Goal: Task Accomplishment & Management: Complete application form

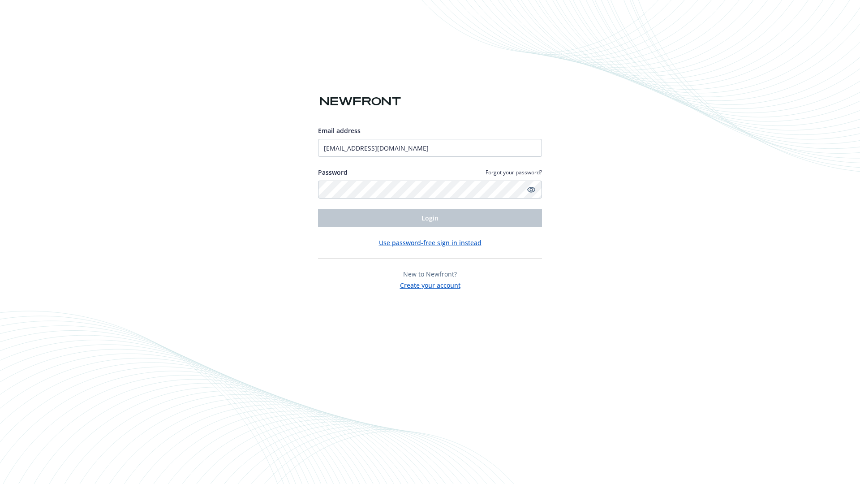
type input "[EMAIL_ADDRESS][DOMAIN_NAME]"
click at [430, 218] on span "Login" at bounding box center [429, 218] width 17 height 9
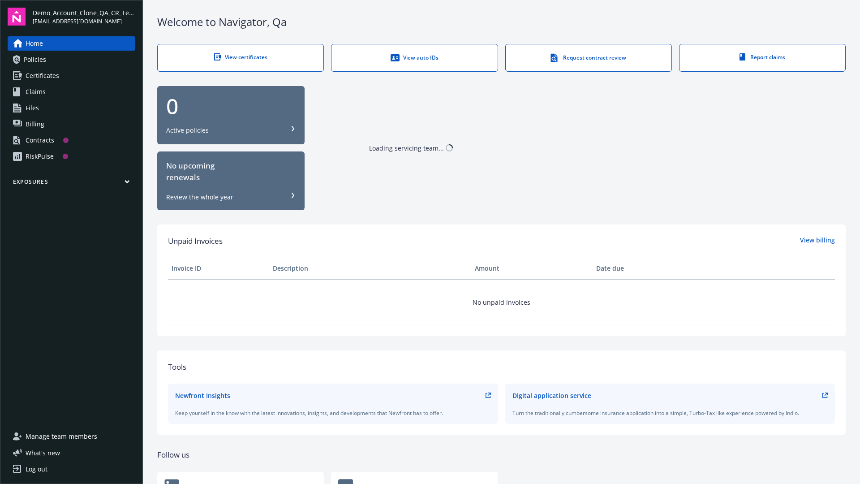
click at [84, 17] on span "Demo_Account_Clone_QA_CR_Tests_Prospect" at bounding box center [84, 12] width 103 height 9
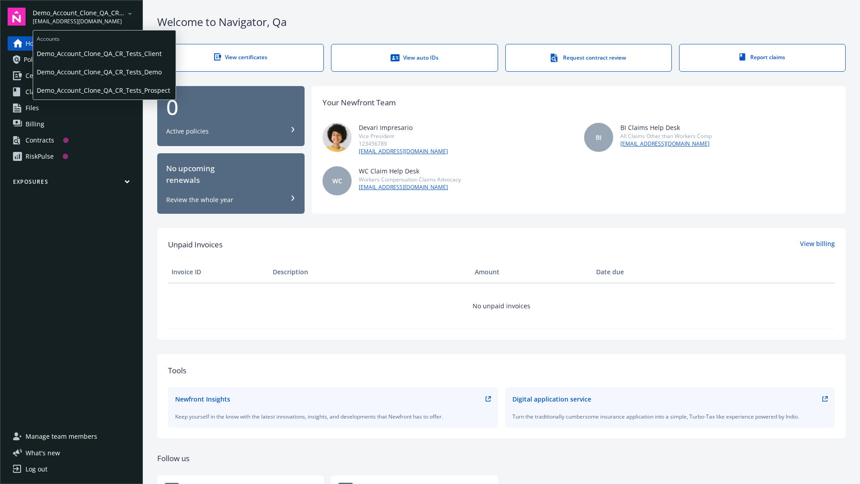
click at [103, 53] on span "Demo_Account_Clone_QA_CR_Tests_Client" at bounding box center [104, 53] width 135 height 18
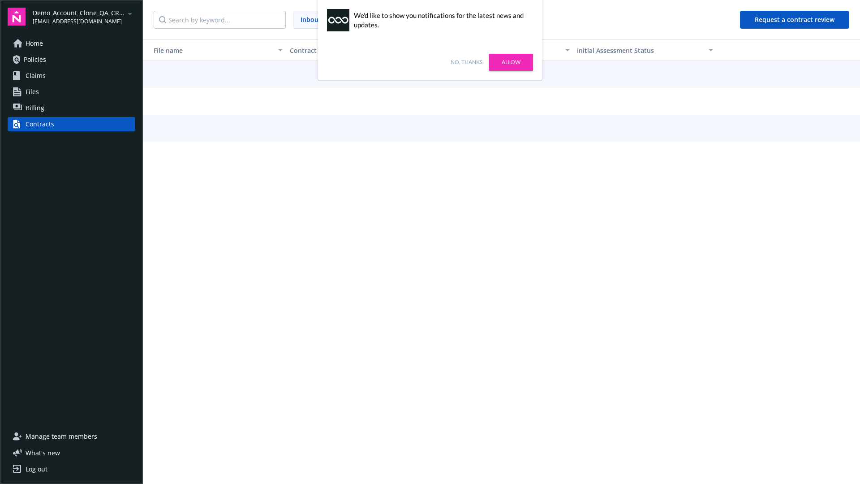
click at [466, 62] on link "No, thanks" at bounding box center [467, 62] width 32 height 8
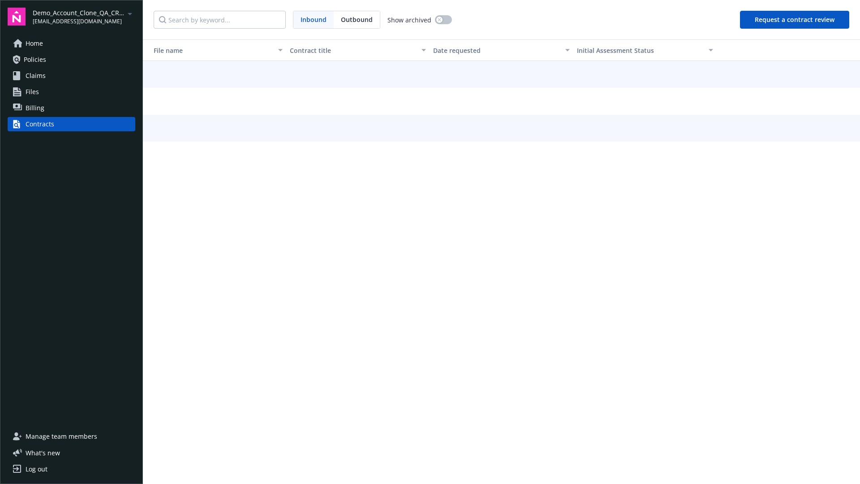
click at [795, 20] on button "Request a contract review" at bounding box center [794, 20] width 109 height 18
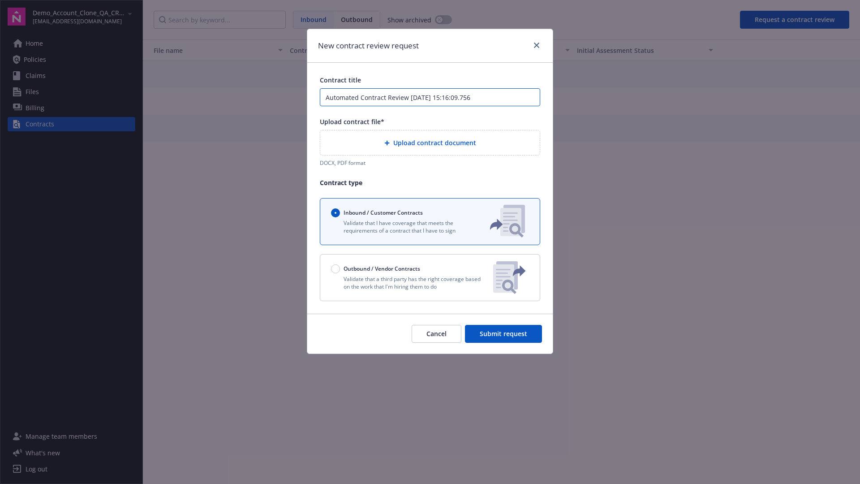
type input "Automated Contract Review [DATE] 15:16:09.756"
click at [430, 277] on p "Validate that a third party has the right coverage based on the work that I'm h…" at bounding box center [408, 282] width 155 height 15
radio input "false"
radio input "true"
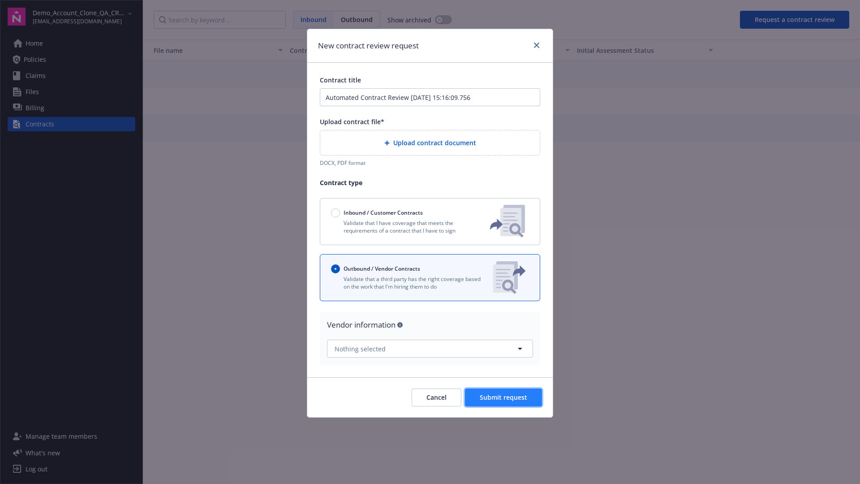
click at [504, 393] on span "Submit request" at bounding box center [503, 397] width 47 height 9
